Goal: Task Accomplishment & Management: Use online tool/utility

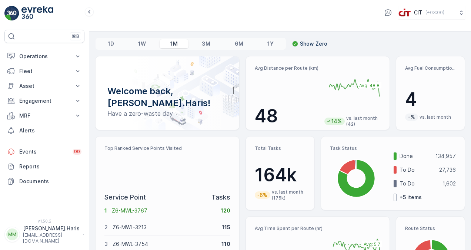
drag, startPoint x: 246, startPoint y: 136, endPoint x: 254, endPoint y: 133, distance: 8.9
click at [248, 135] on div "Welcome back, [PERSON_NAME].Haris! Have a zero-waste day Avg Distance per Route…" at bounding box center [280, 213] width 370 height 314
click at [268, 133] on div "Welcome back, [PERSON_NAME].Haris! Have a zero-waste day Avg Distance per Route…" at bounding box center [280, 213] width 370 height 314
click at [25, 54] on p "Operations" at bounding box center [44, 56] width 50 height 7
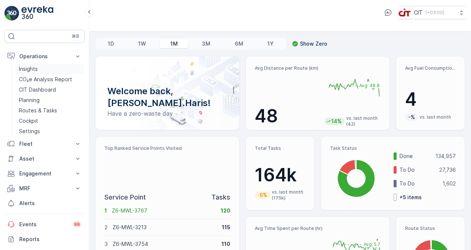
click at [44, 66] on link "Insights" at bounding box center [50, 69] width 68 height 10
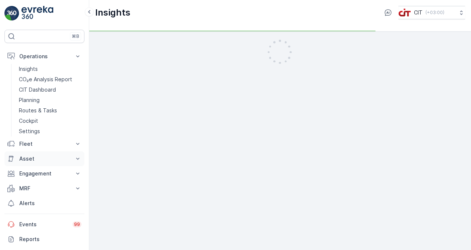
click at [29, 161] on p "Asset" at bounding box center [44, 158] width 50 height 7
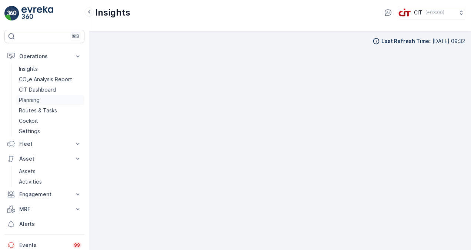
click at [30, 95] on link "Planning" at bounding box center [50, 100] width 68 height 10
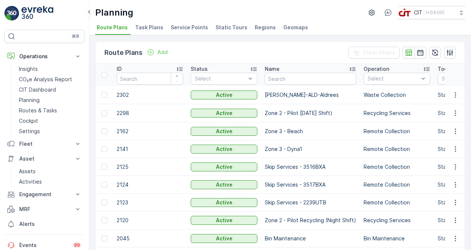
click at [258, 29] on span "Regions" at bounding box center [265, 27] width 21 height 7
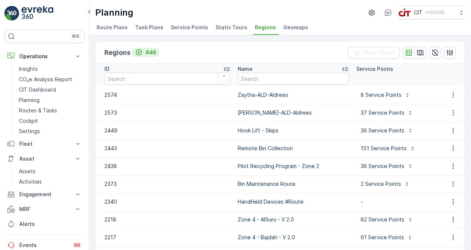
click at [141, 53] on icon "Add" at bounding box center [138, 51] width 7 height 7
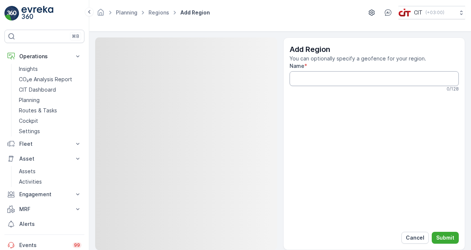
click at [314, 76] on input "Name" at bounding box center [375, 78] width 170 height 15
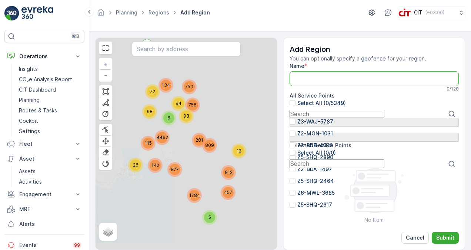
click at [331, 79] on input "Name" at bounding box center [375, 78] width 170 height 15
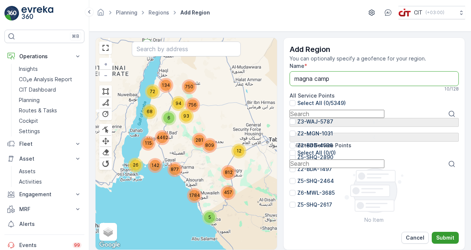
click at [451, 232] on button "Submit" at bounding box center [445, 237] width 27 height 12
click at [330, 79] on input "magna camp" at bounding box center [375, 78] width 170 height 15
type input "magna"
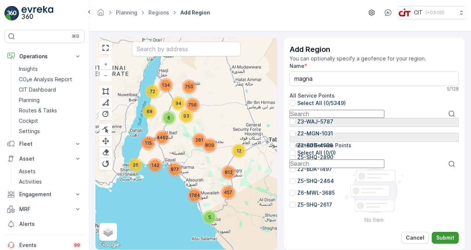
click at [446, 235] on p "Submit" at bounding box center [445, 237] width 18 height 7
click at [155, 14] on link "Regions" at bounding box center [158, 12] width 21 height 6
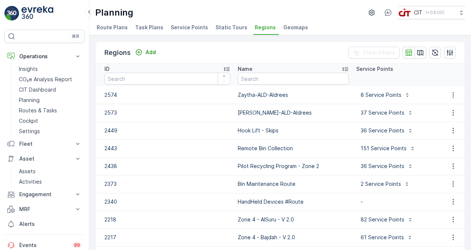
click at [187, 25] on span "Service Points" at bounding box center [189, 27] width 37 height 7
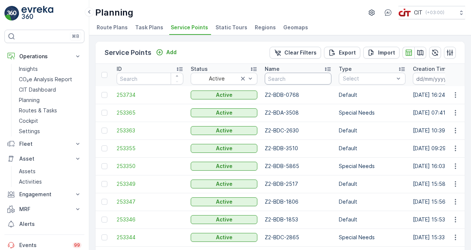
click at [278, 79] on input "text" at bounding box center [298, 79] width 67 height 12
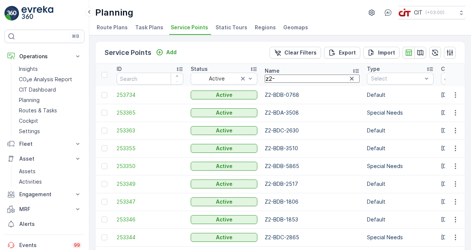
type input "z2-m"
click at [420, 52] on icon "button" at bounding box center [419, 52] width 7 height 7
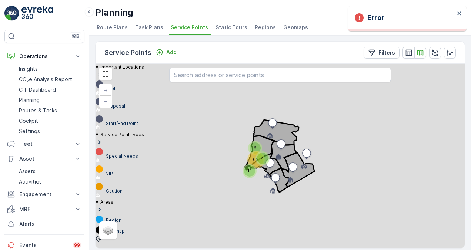
click at [253, 153] on div "69" at bounding box center [256, 159] width 14 height 14
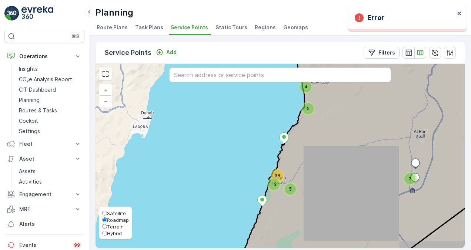
click at [113, 232] on span "Hybrid" at bounding box center [114, 233] width 15 height 6
click at [107, 232] on input "Hybrid" at bounding box center [104, 232] width 5 height 5
radio input "true"
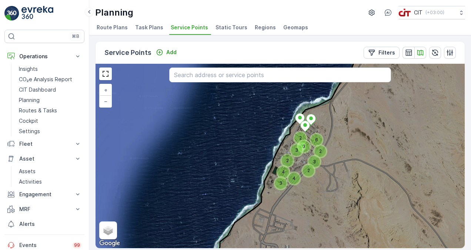
click at [102, 235] on icon at bounding box center [99, 238] width 6 height 7
click at [295, 101] on div "2 3 3 2 3 4 2 6 2 3 4 Click to place first vertex + − Satellite Roadmap Terrain…" at bounding box center [280, 156] width 369 height 184
click at [334, 116] on icon at bounding box center [314, 108] width 39 height 15
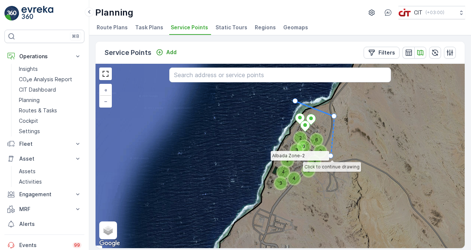
click at [331, 155] on icon at bounding box center [359, 156] width 284 height 224
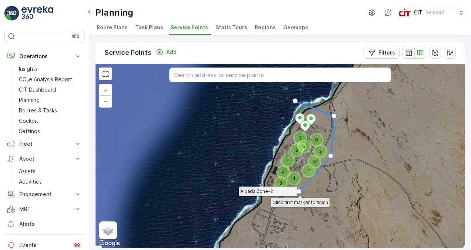
click at [299, 191] on icon at bounding box center [359, 156] width 284 height 224
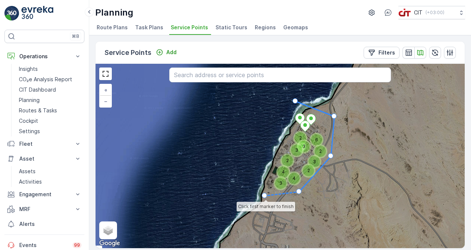
click at [265, 195] on icon at bounding box center [282, 193] width 34 height 4
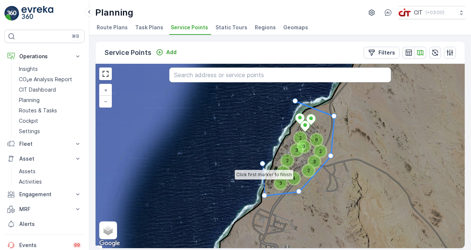
click at [263, 164] on icon at bounding box center [264, 180] width 2 height 32
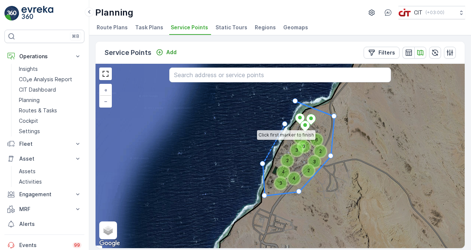
click at [285, 124] on icon at bounding box center [274, 144] width 22 height 40
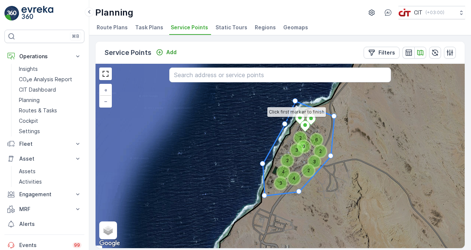
click at [295, 101] on div at bounding box center [294, 100] width 5 height 5
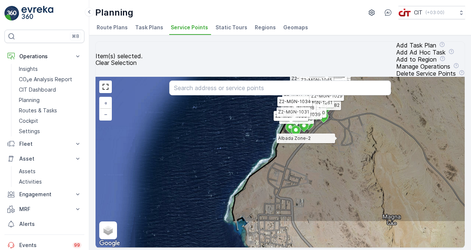
click at [335, 132] on icon at bounding box center [374, 110] width 284 height 224
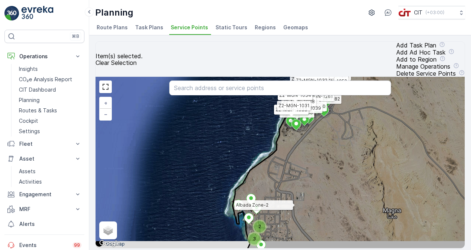
drag, startPoint x: 294, startPoint y: 201, endPoint x: 304, endPoint y: 141, distance: 60.9
click at [304, 142] on icon at bounding box center [361, 163] width 279 height 224
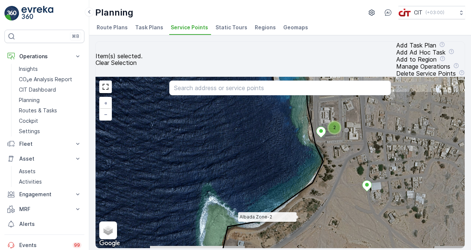
drag, startPoint x: 298, startPoint y: 203, endPoint x: 294, endPoint y: 208, distance: 6.5
click at [294, 208] on icon at bounding box center [339, 203] width 261 height 224
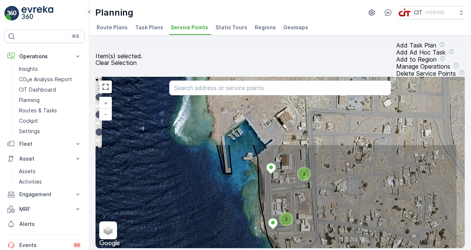
drag, startPoint x: 352, startPoint y: 160, endPoint x: 309, endPoint y: 247, distance: 97.0
click at [309, 247] on icon at bounding box center [313, 256] width 289 height 224
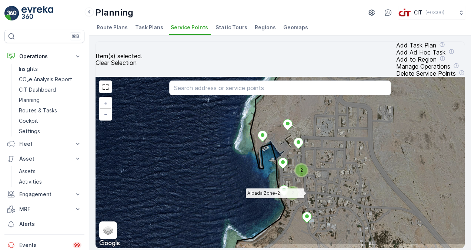
drag, startPoint x: 309, startPoint y: 193, endPoint x: 301, endPoint y: 161, distance: 33.6
click at [301, 161] on icon at bounding box center [366, 133] width 258 height 224
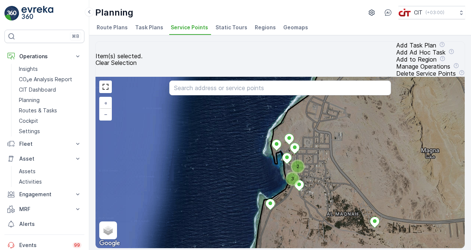
click at [267, 113] on div "2 3 Z2-MGN-1182 Z2-MGN-1267 Z2-MGN-1266 Z2-MGN-1265 Z2-MGN-1264 Z2-MGN-1263 Z2-…" at bounding box center [280, 162] width 369 height 171
click at [310, 127] on icon at bounding box center [288, 128] width 43 height 3
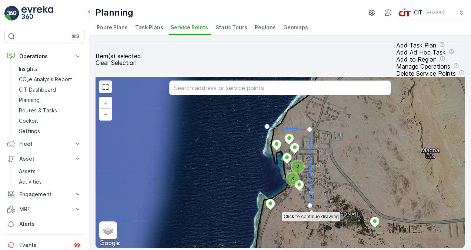
click at [310, 192] on icon at bounding box center [310, 168] width 0 height 76
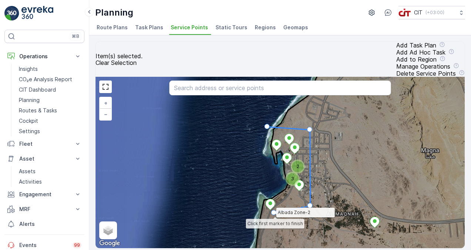
click at [274, 199] on icon at bounding box center [376, 169] width 251 height 224
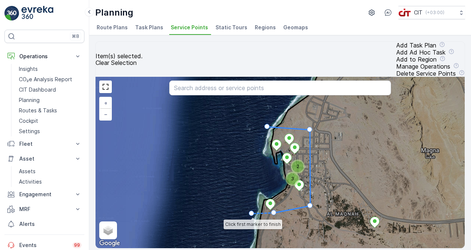
drag, startPoint x: 252, startPoint y: 200, endPoint x: 264, endPoint y: 175, distance: 27.3
click at [252, 213] on icon at bounding box center [263, 213] width 22 height 1
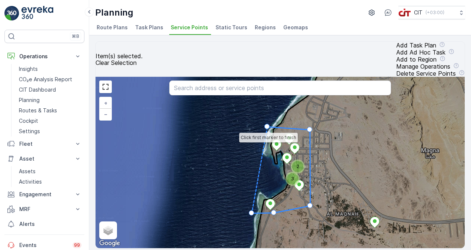
click at [264, 113] on div "2 3 Z2-MGN-1182 Z2-MGN-1267 Z2-MGN-1266 Z2-MGN-1265 Z2-MGN-1264 Z2-MGN-1263 Z2-…" at bounding box center [280, 162] width 369 height 171
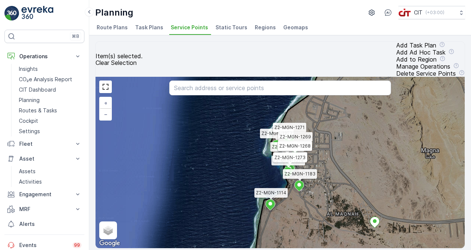
click at [396, 56] on p "Add to Region" at bounding box center [416, 59] width 40 height 7
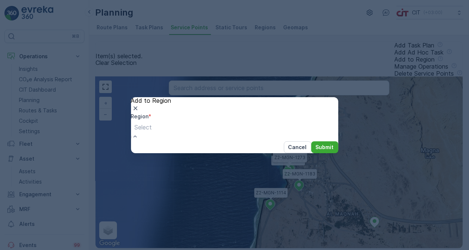
click at [325, 151] on p "Submit" at bounding box center [326, 146] width 18 height 7
click at [138, 106] on icon "button" at bounding box center [136, 108] width 4 height 4
